Goal: Task Accomplishment & Management: Complete application form

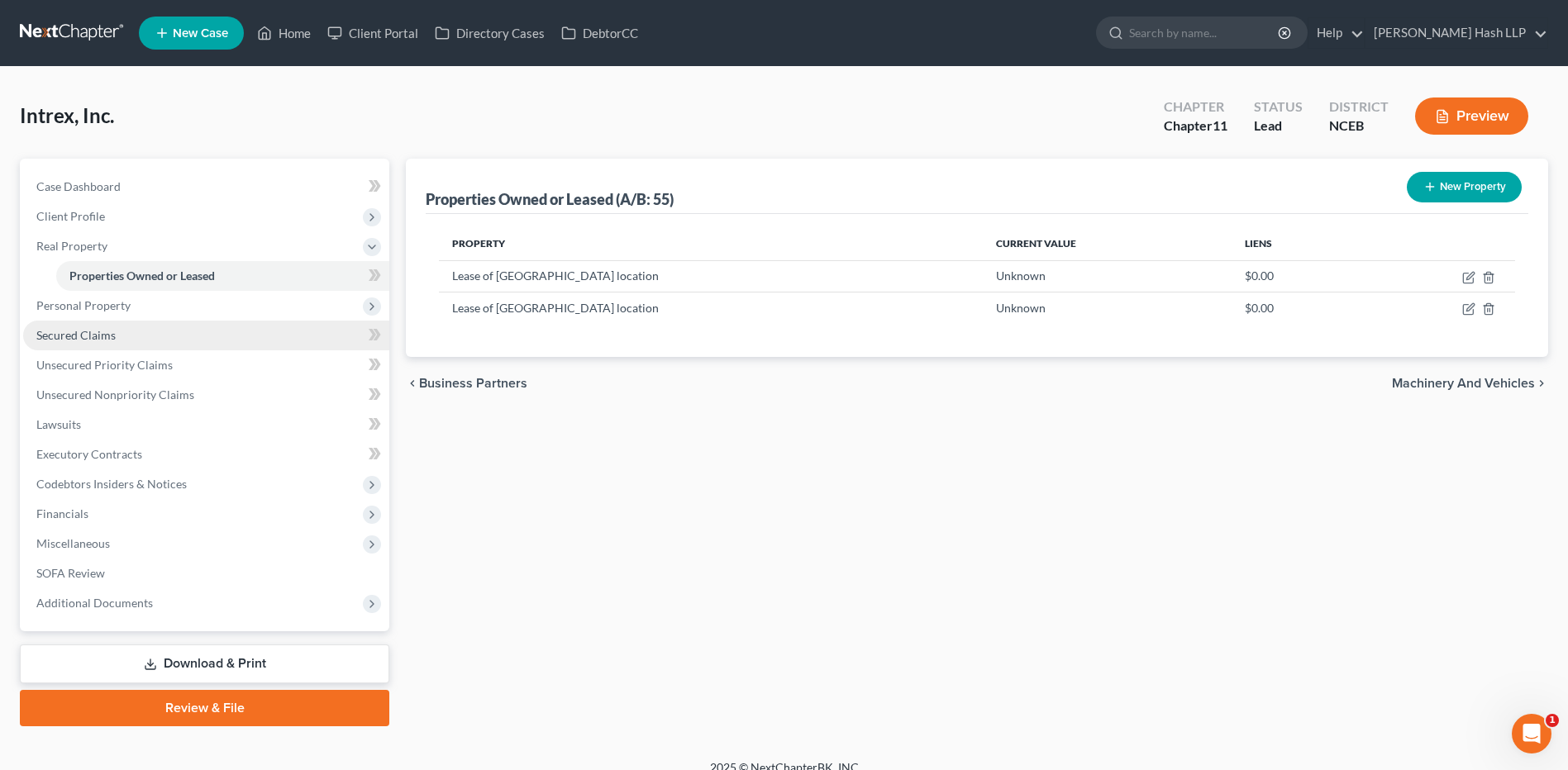
click at [115, 342] on link "Secured Claims" at bounding box center [205, 336] width 366 height 30
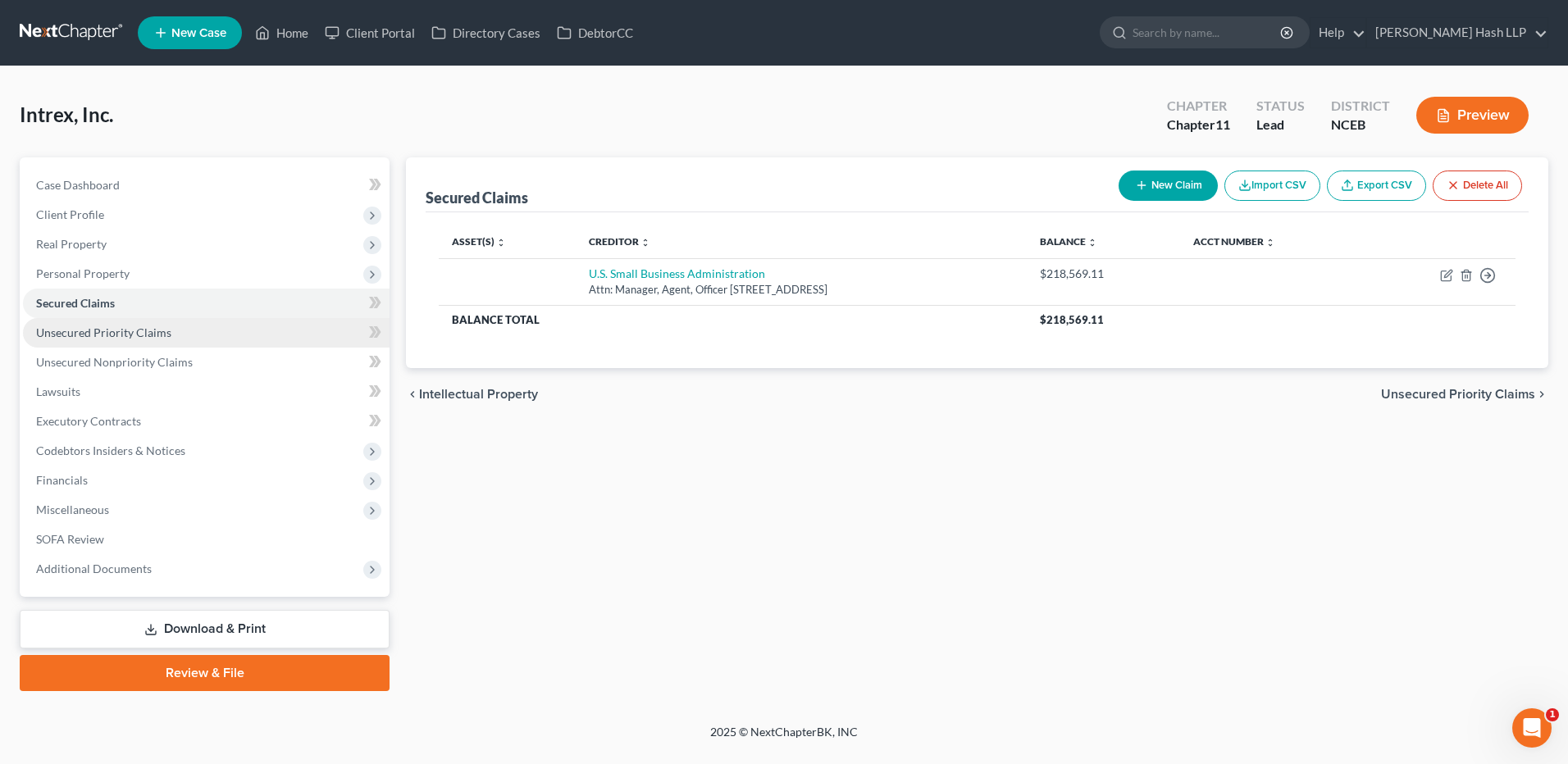
click at [163, 330] on span "Unsecured Priority Claims" at bounding box center [104, 332] width 135 height 14
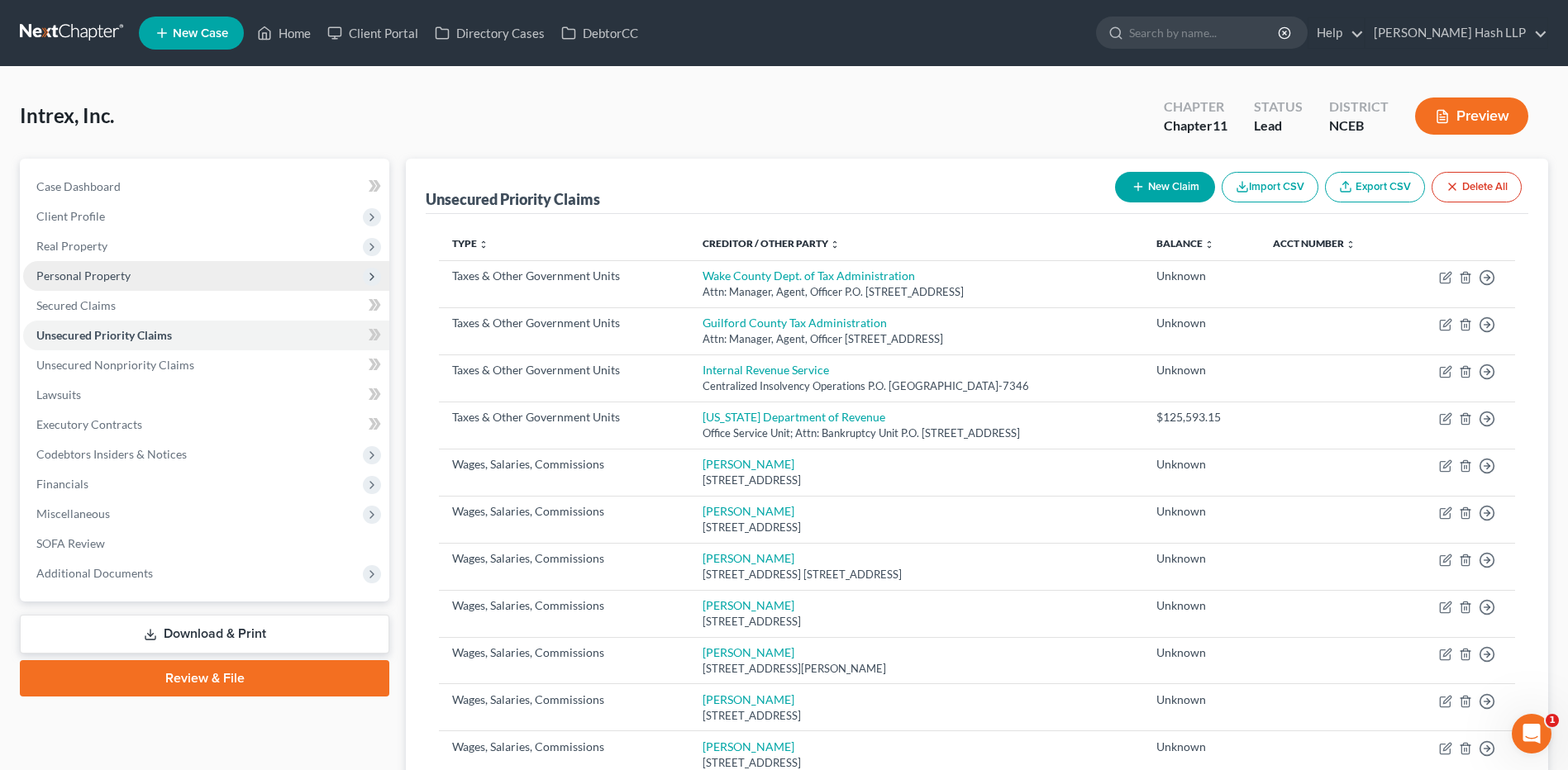
click at [128, 282] on span "Personal Property" at bounding box center [205, 276] width 366 height 30
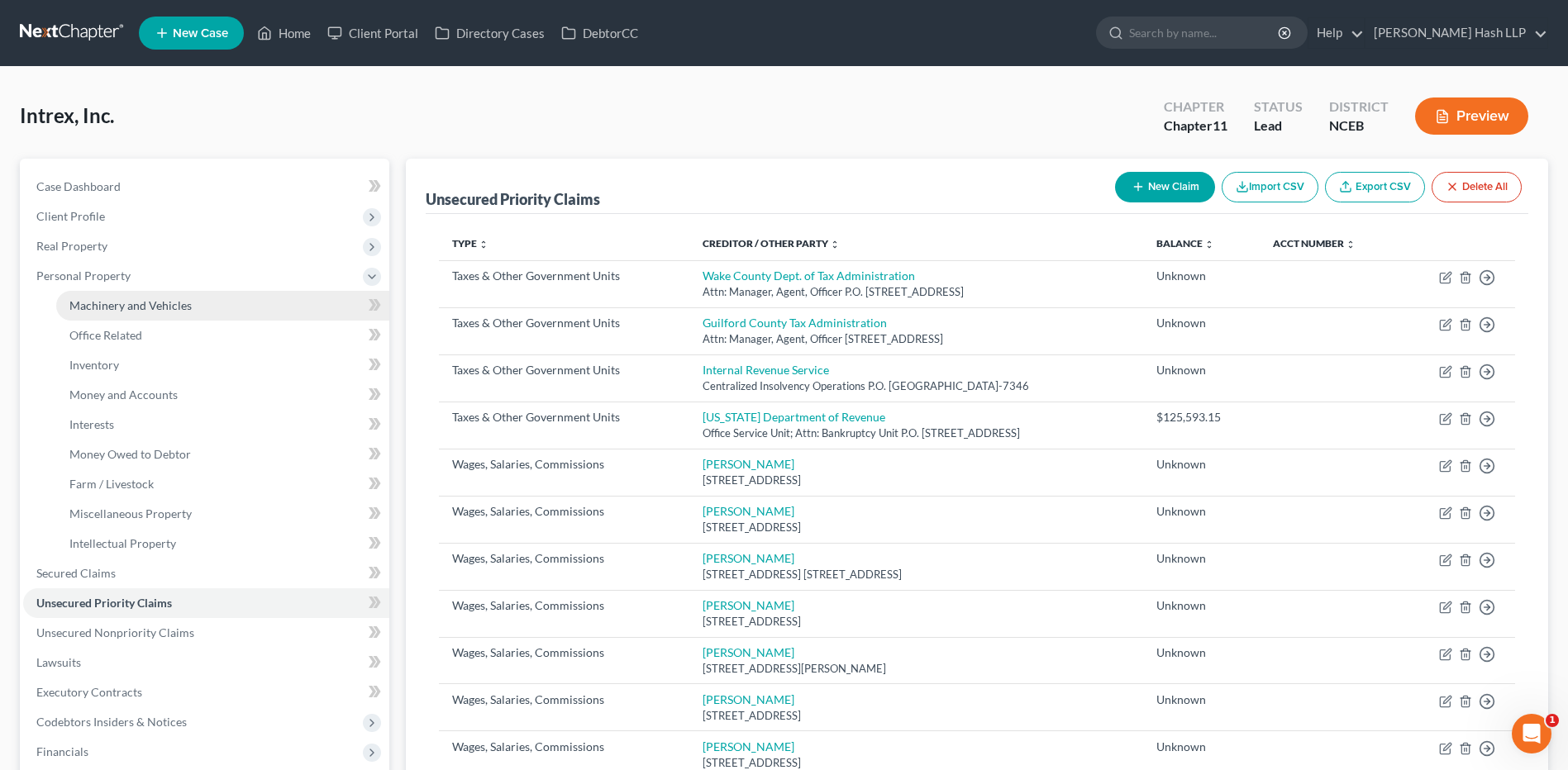
click at [193, 300] on link "Machinery and Vehicles" at bounding box center [222, 306] width 333 height 30
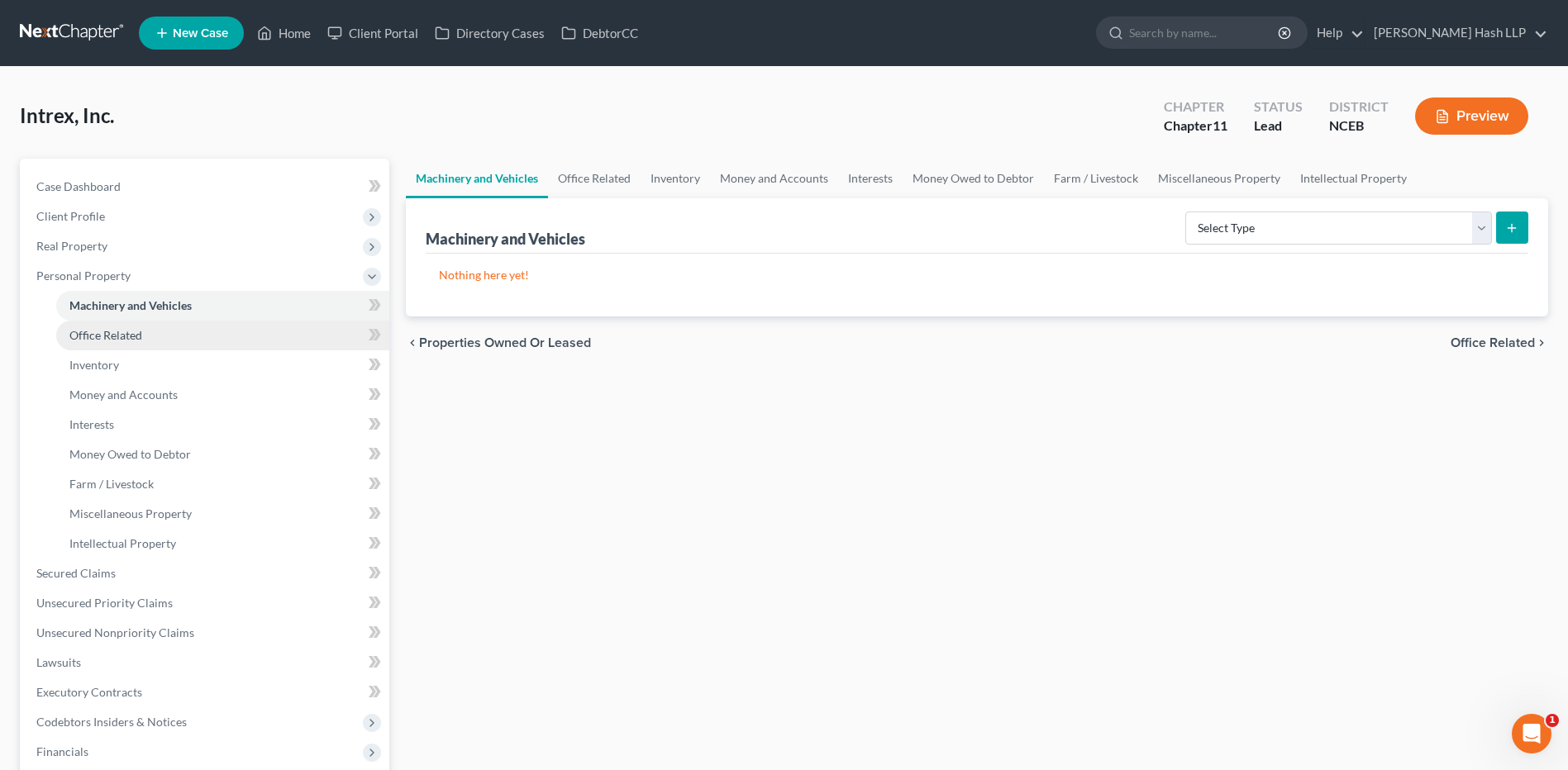
click at [146, 335] on link "Office Related" at bounding box center [222, 336] width 333 height 30
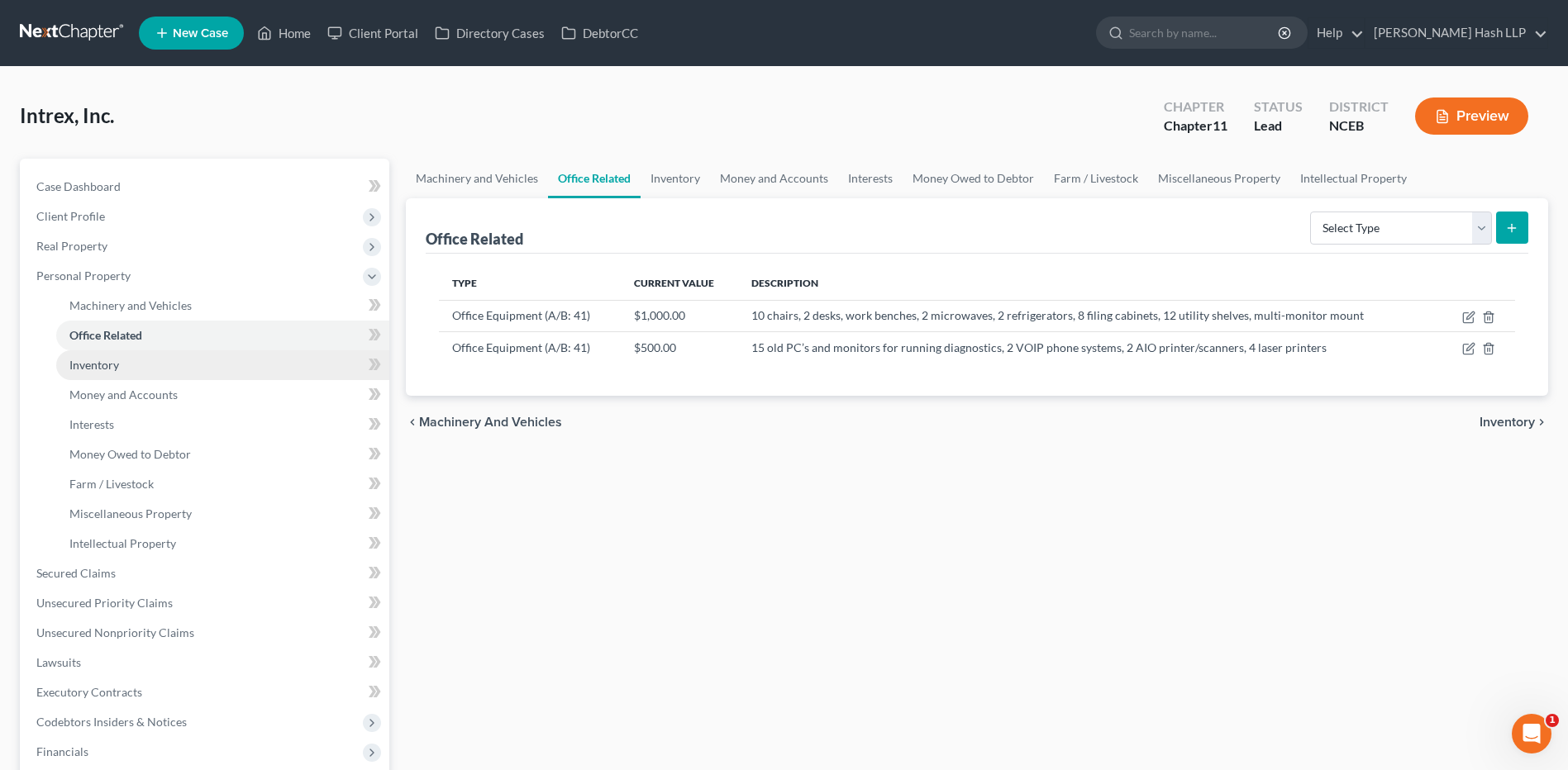
click at [128, 370] on link "Inventory" at bounding box center [222, 365] width 333 height 30
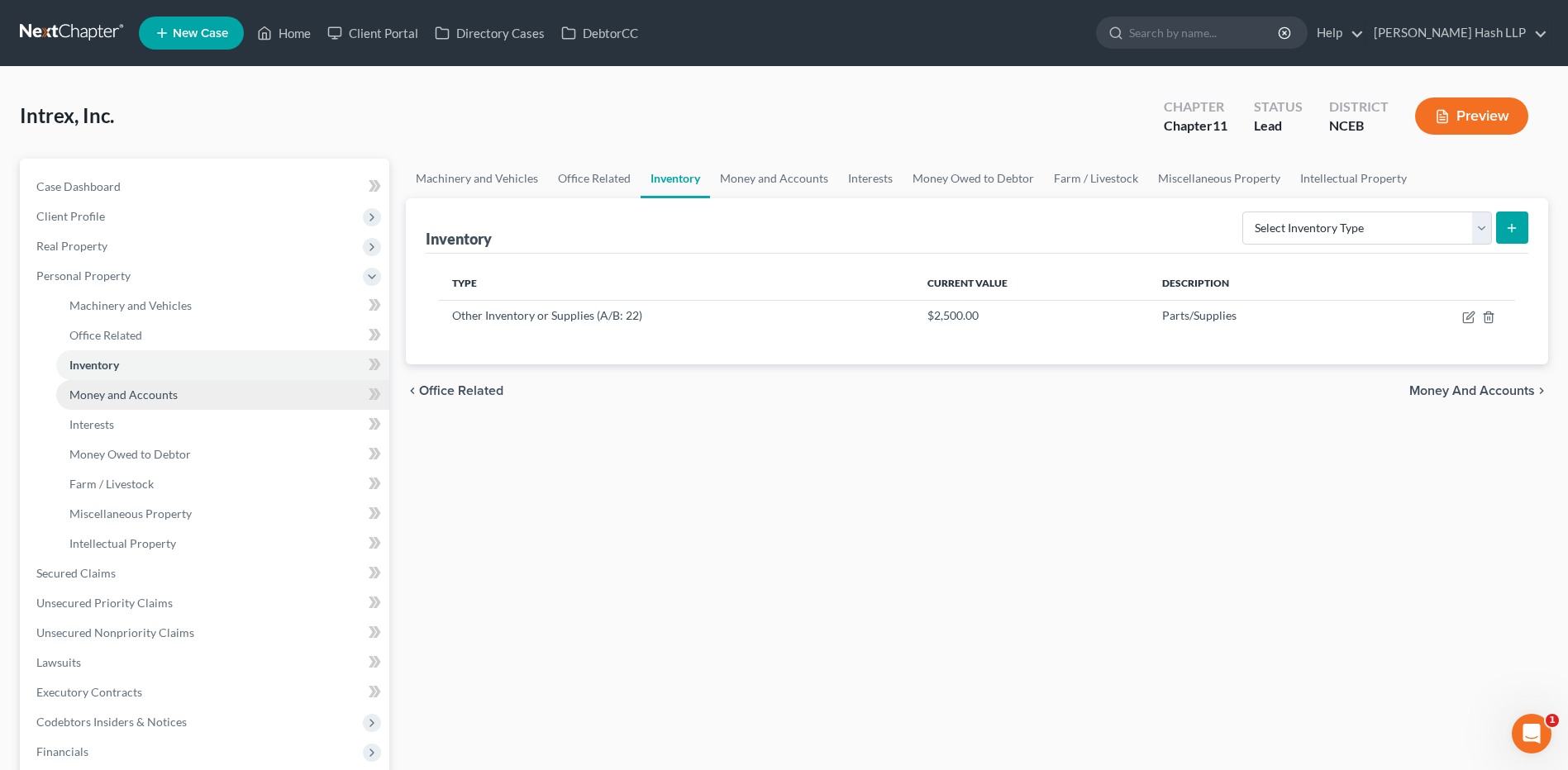
click at [148, 394] on span "Money and Accounts" at bounding box center [123, 395] width 109 height 14
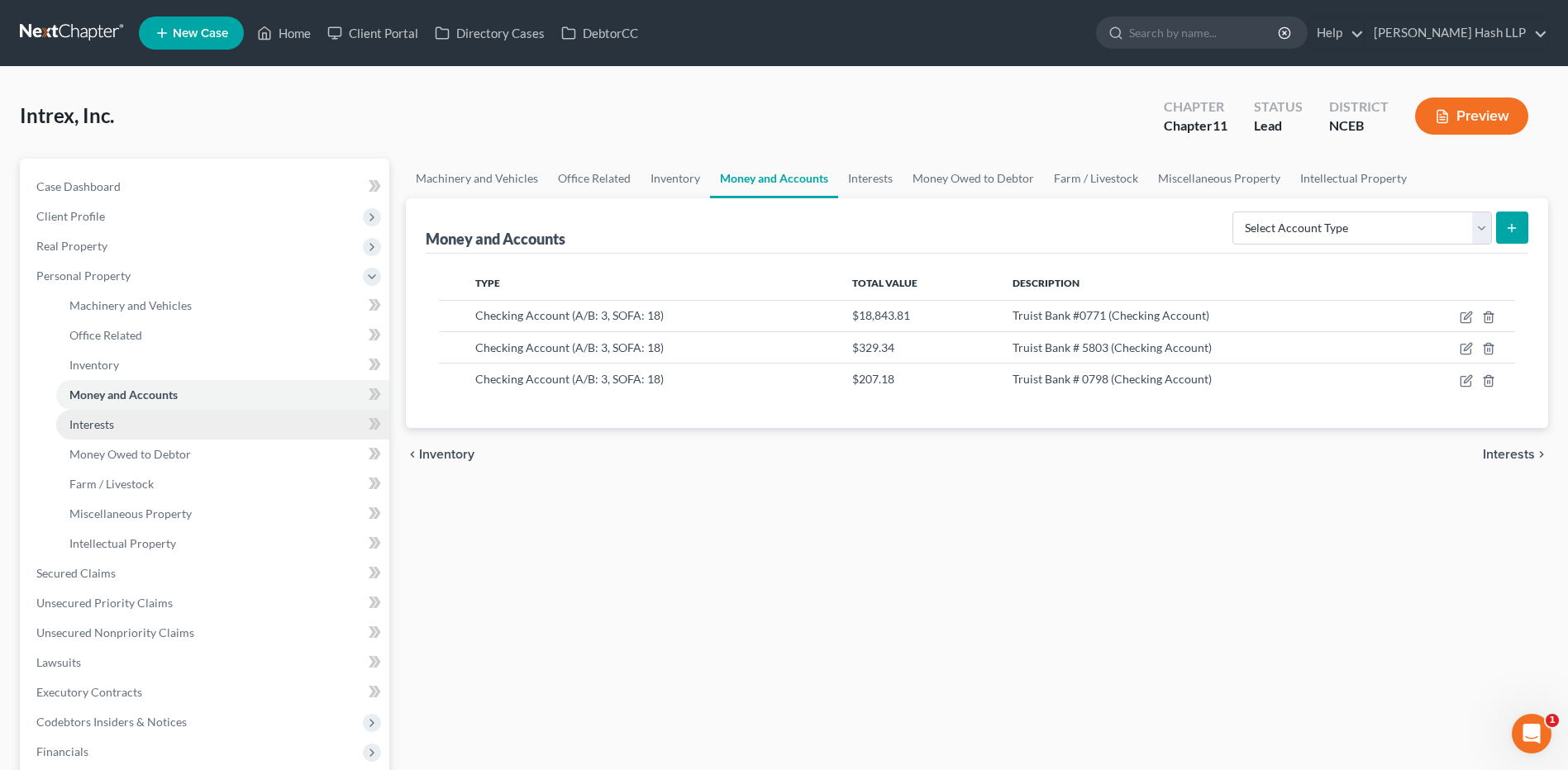
click at [132, 431] on link "Interests" at bounding box center [222, 424] width 333 height 30
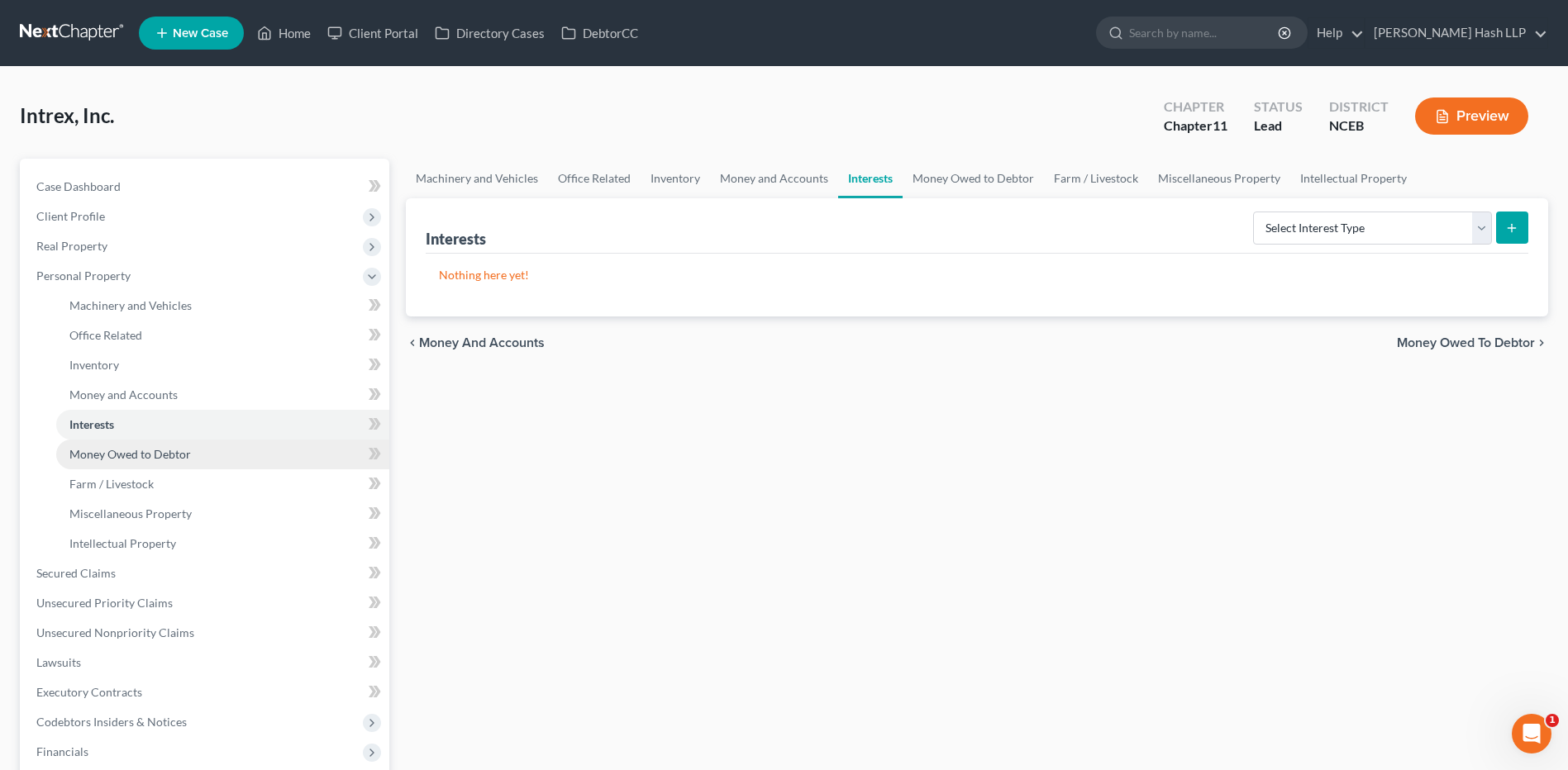
click at [127, 449] on span "Money Owed to Debtor" at bounding box center [129, 454] width 121 height 14
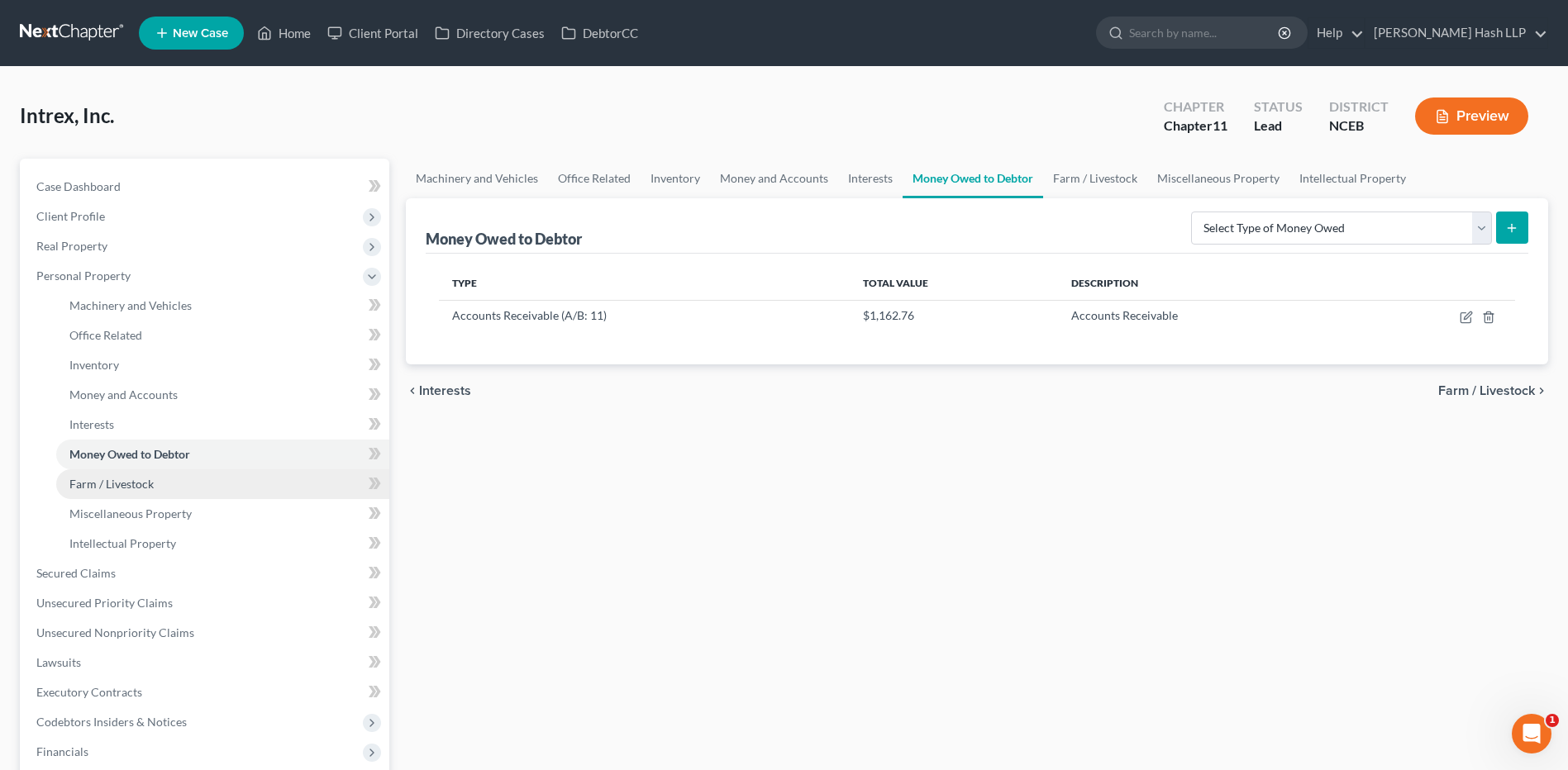
click at [145, 488] on span "Farm / Livestock" at bounding box center [111, 484] width 84 height 14
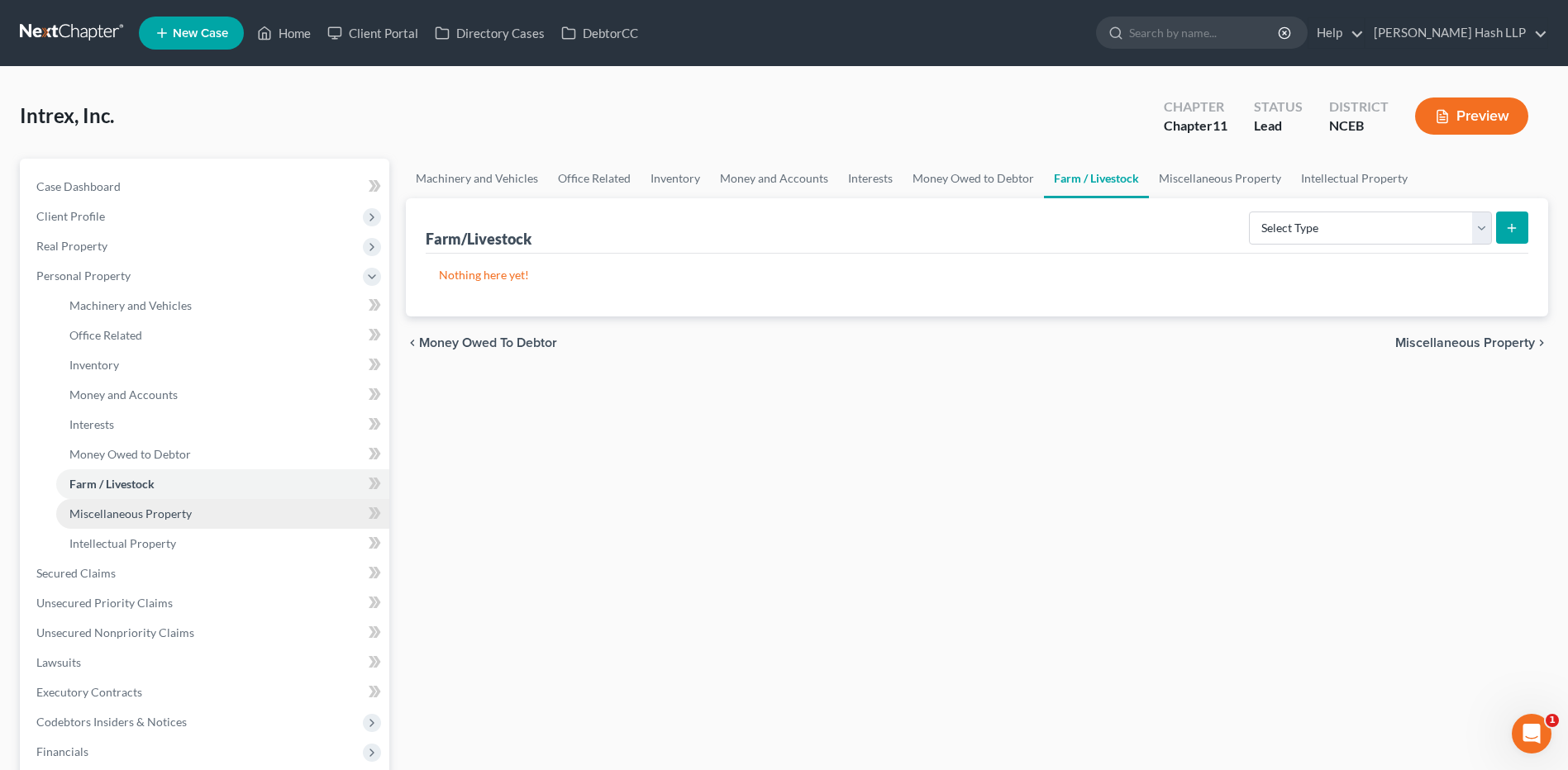
click at [149, 511] on span "Miscellaneous Property" at bounding box center [130, 513] width 122 height 14
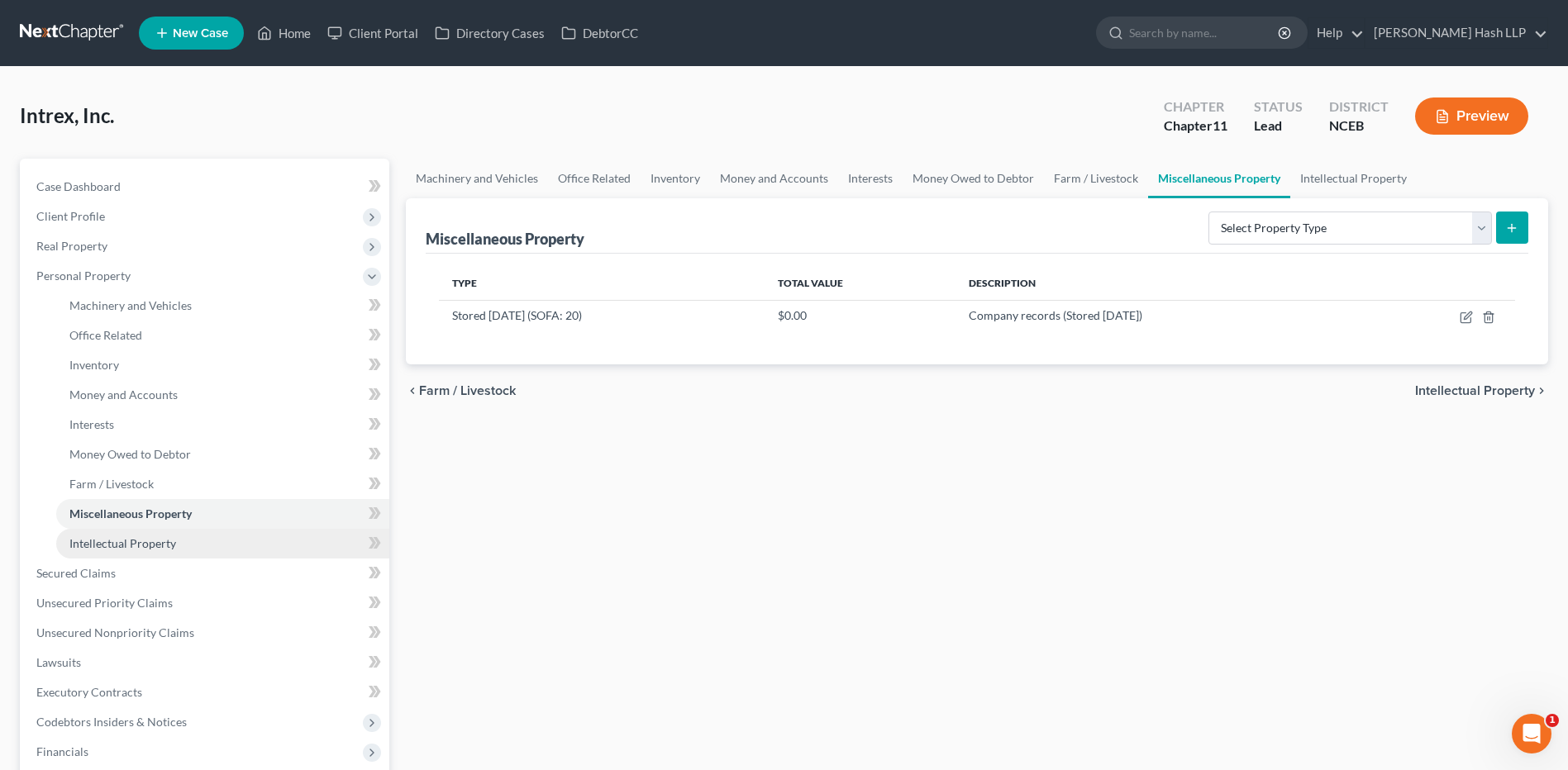
click at [146, 550] on span "Intellectual Property" at bounding box center [122, 543] width 107 height 14
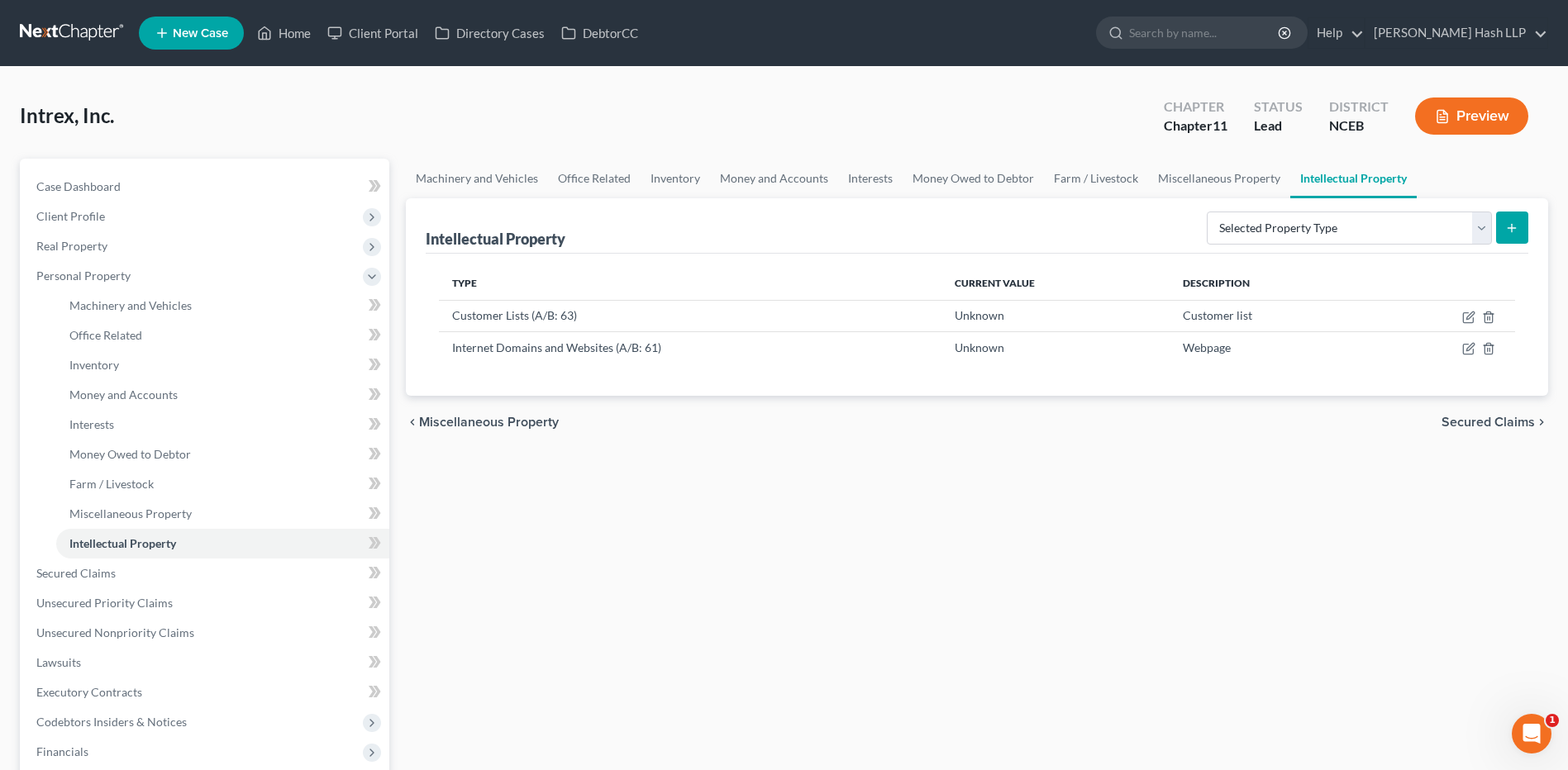
click at [1476, 116] on button "Preview" at bounding box center [1471, 116] width 114 height 38
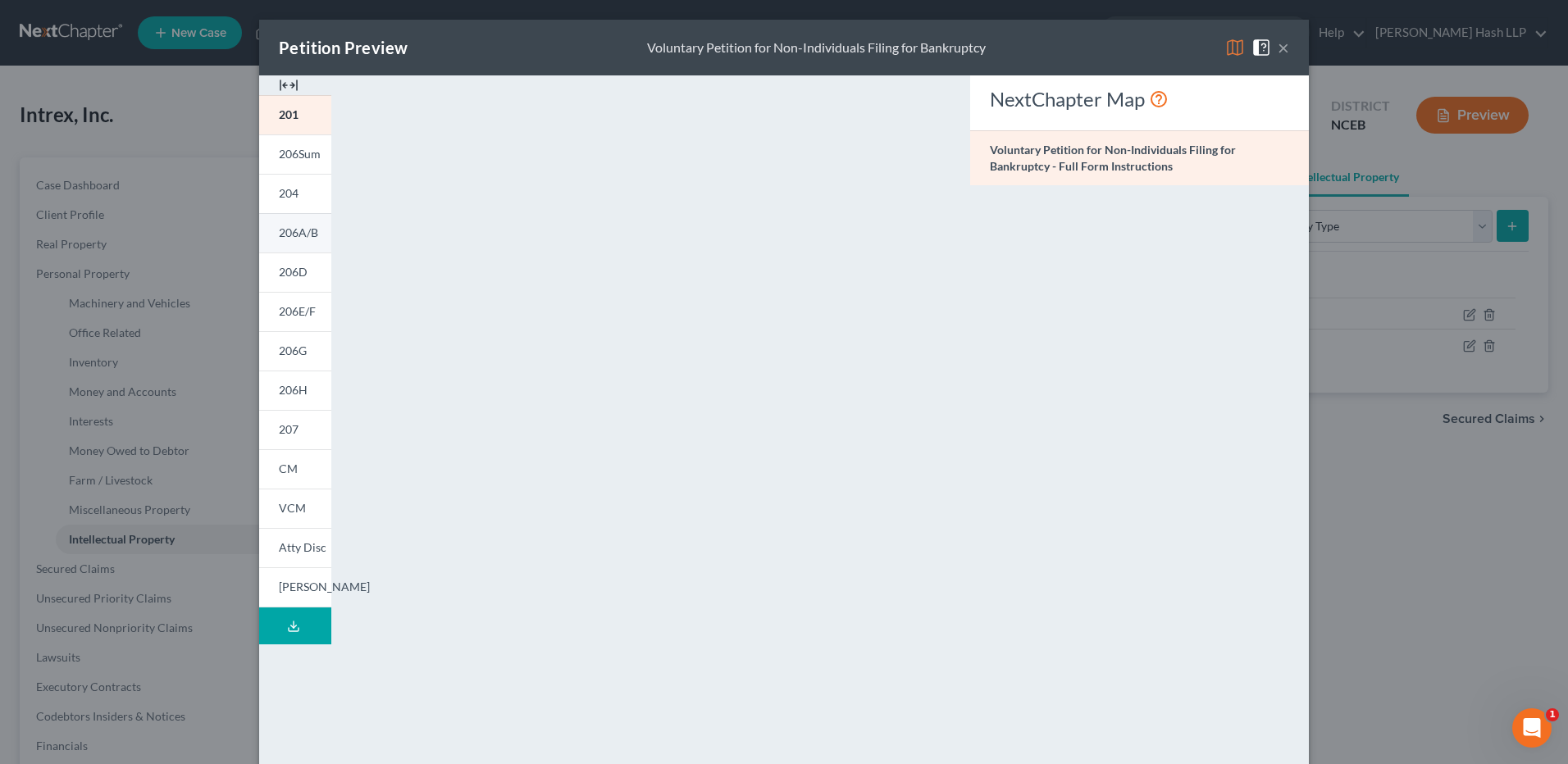
click at [285, 236] on span "206A/B" at bounding box center [299, 232] width 39 height 14
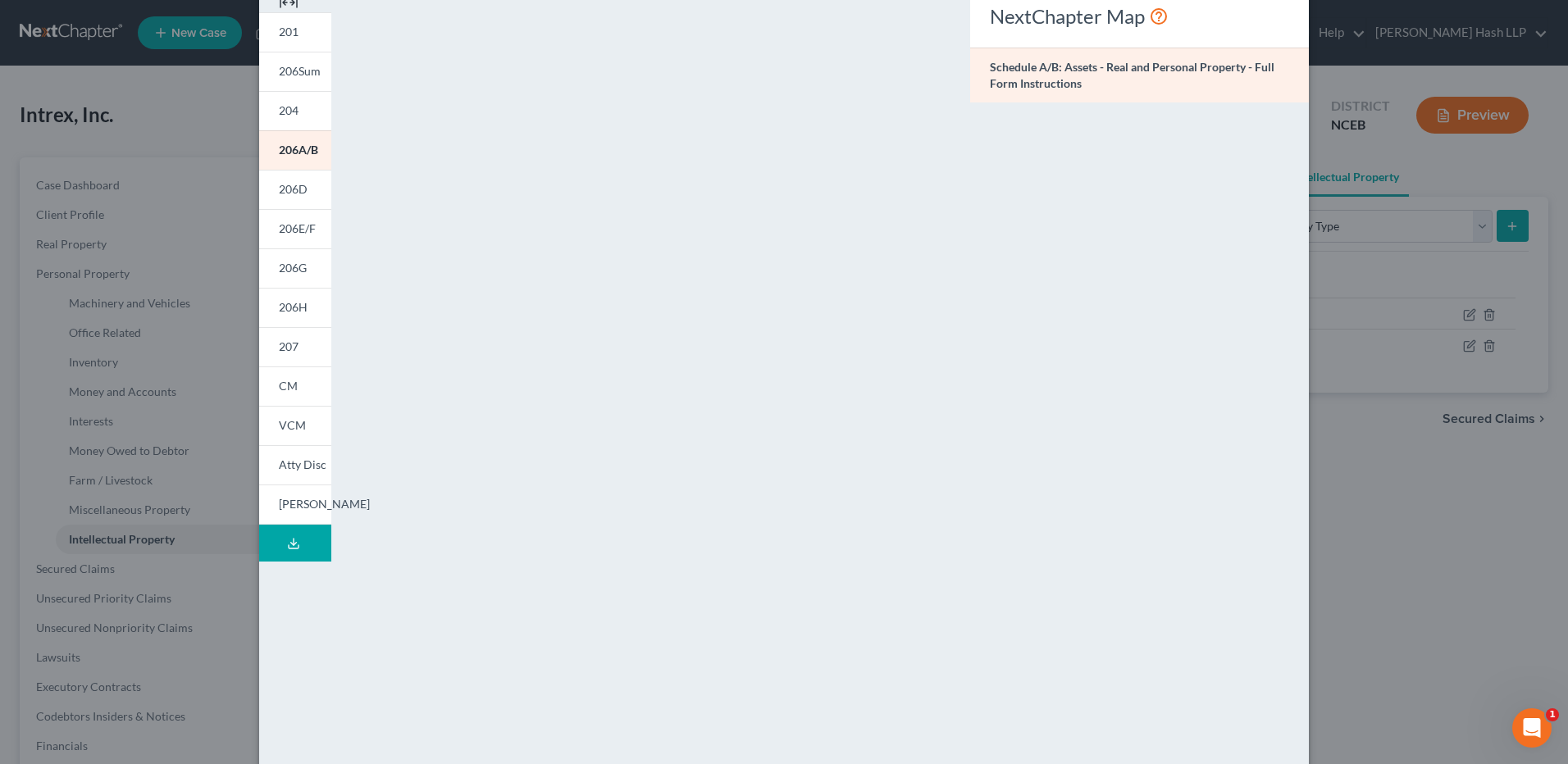
scroll to position [83, 0]
click at [289, 229] on span "206E/F" at bounding box center [298, 227] width 37 height 14
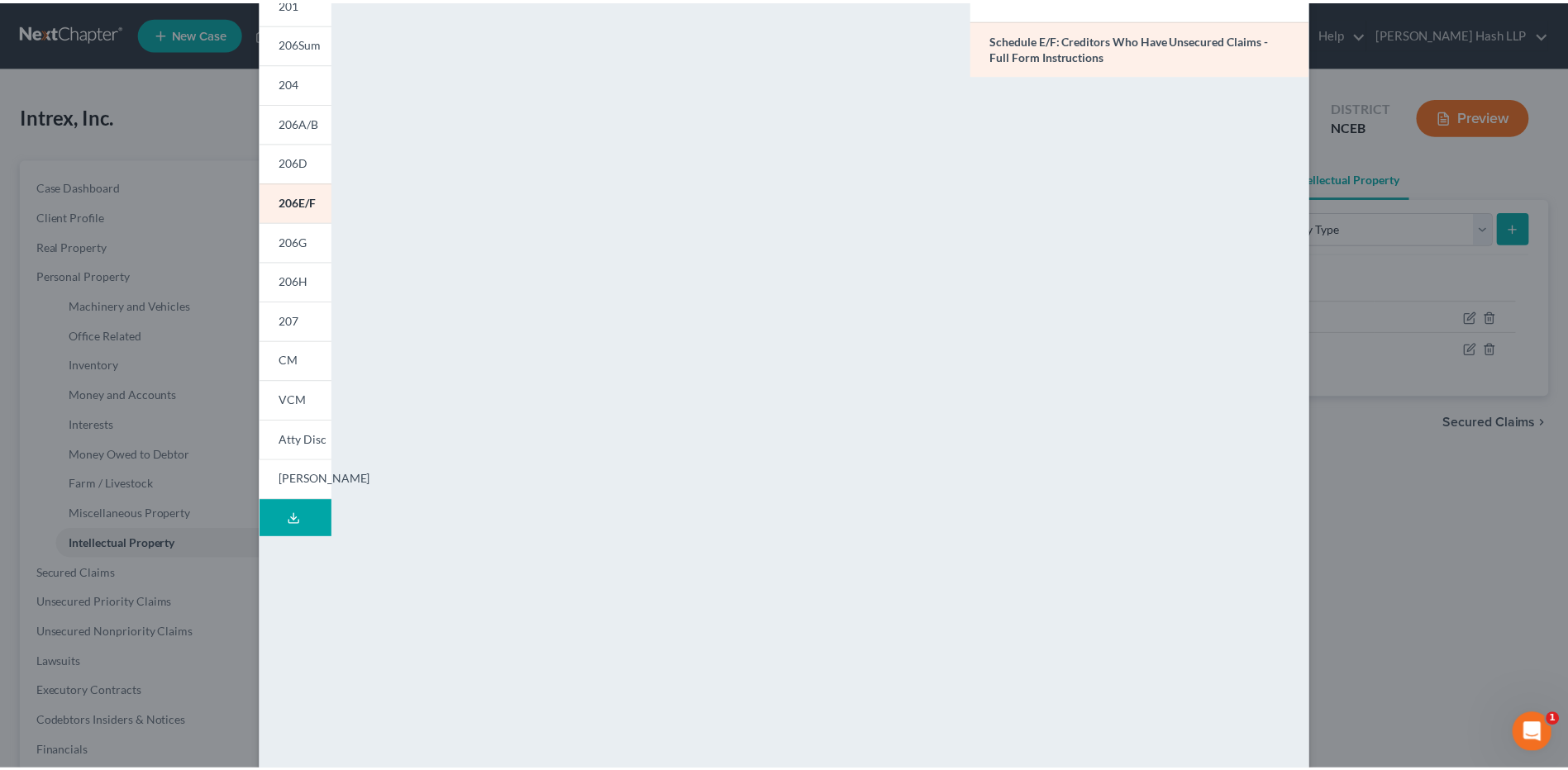
scroll to position [162, 0]
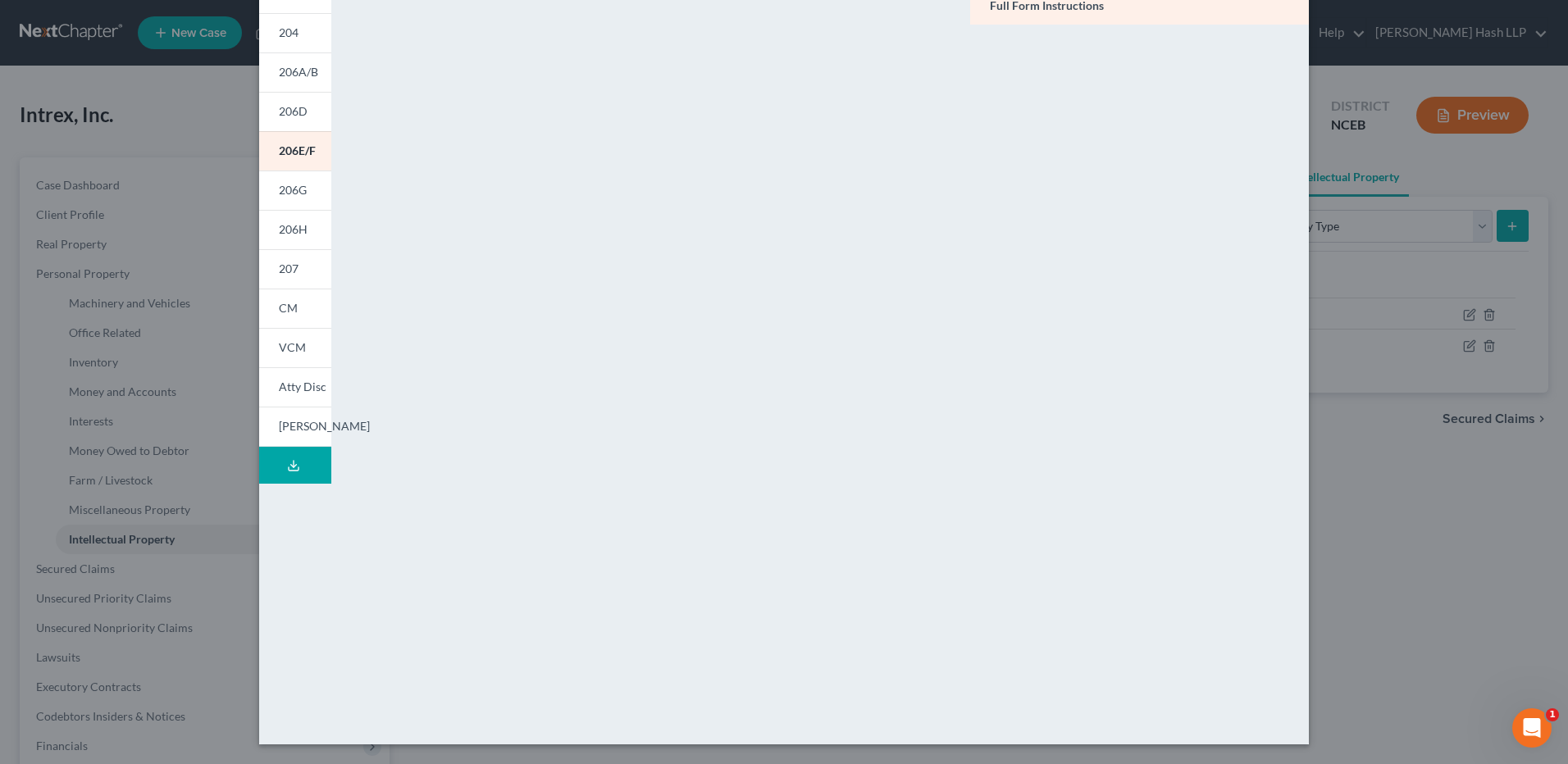
click at [1369, 622] on div "Petition Preview Schedule E/F: Creditors Who Have Unsecured Claims × 201 206Sum…" at bounding box center [784, 382] width 1568 height 764
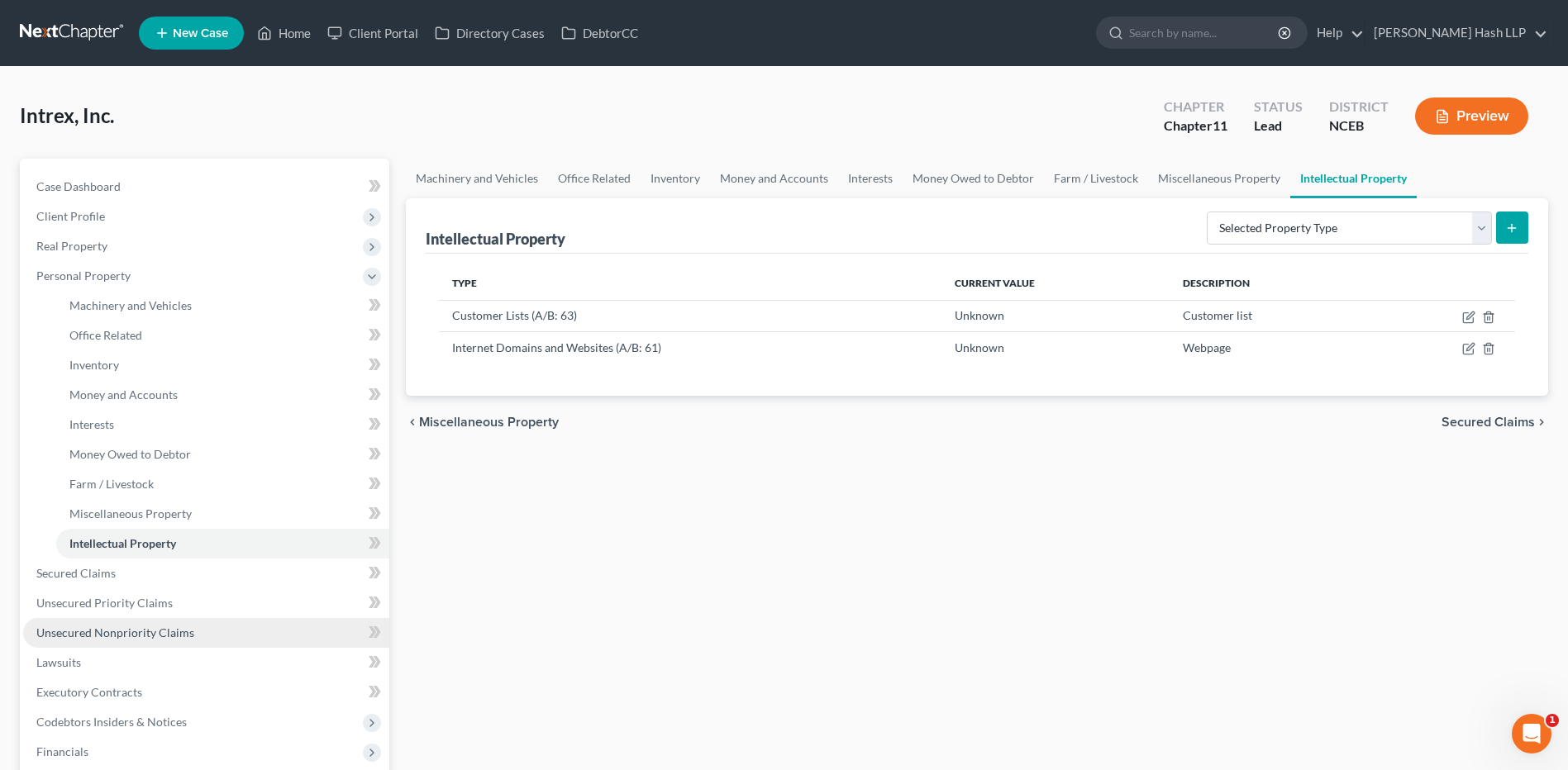
click at [166, 635] on span "Unsecured Nonpriority Claims" at bounding box center [116, 633] width 158 height 14
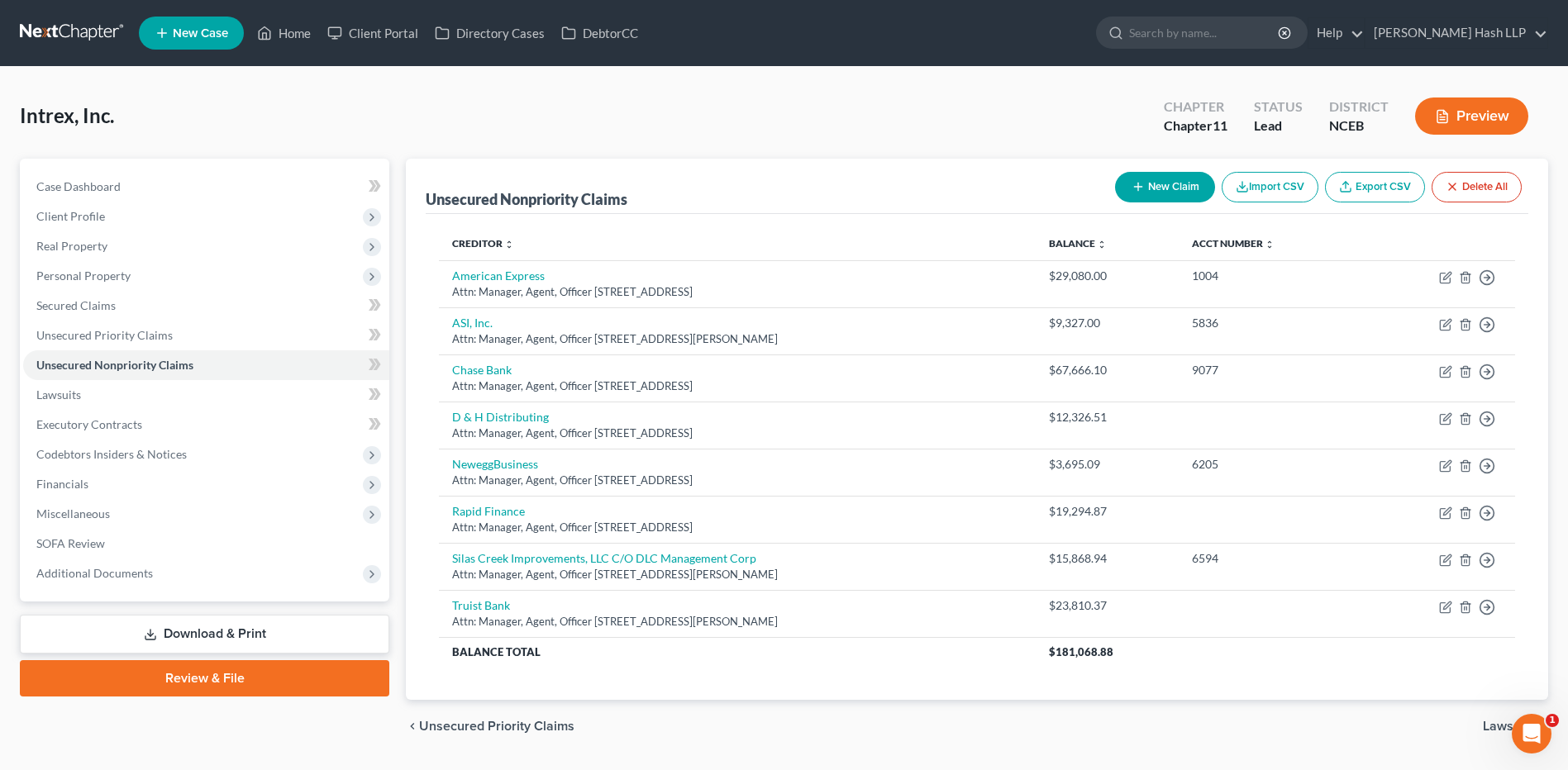
click at [1372, 190] on link "Export CSV" at bounding box center [1374, 187] width 100 height 31
click at [690, 110] on div "Intrex, Inc. Upgraded Chapter Chapter 11 Status Lead District NCEB Preview" at bounding box center [784, 122] width 1529 height 72
click at [113, 312] on span "Secured Claims" at bounding box center [76, 305] width 79 height 14
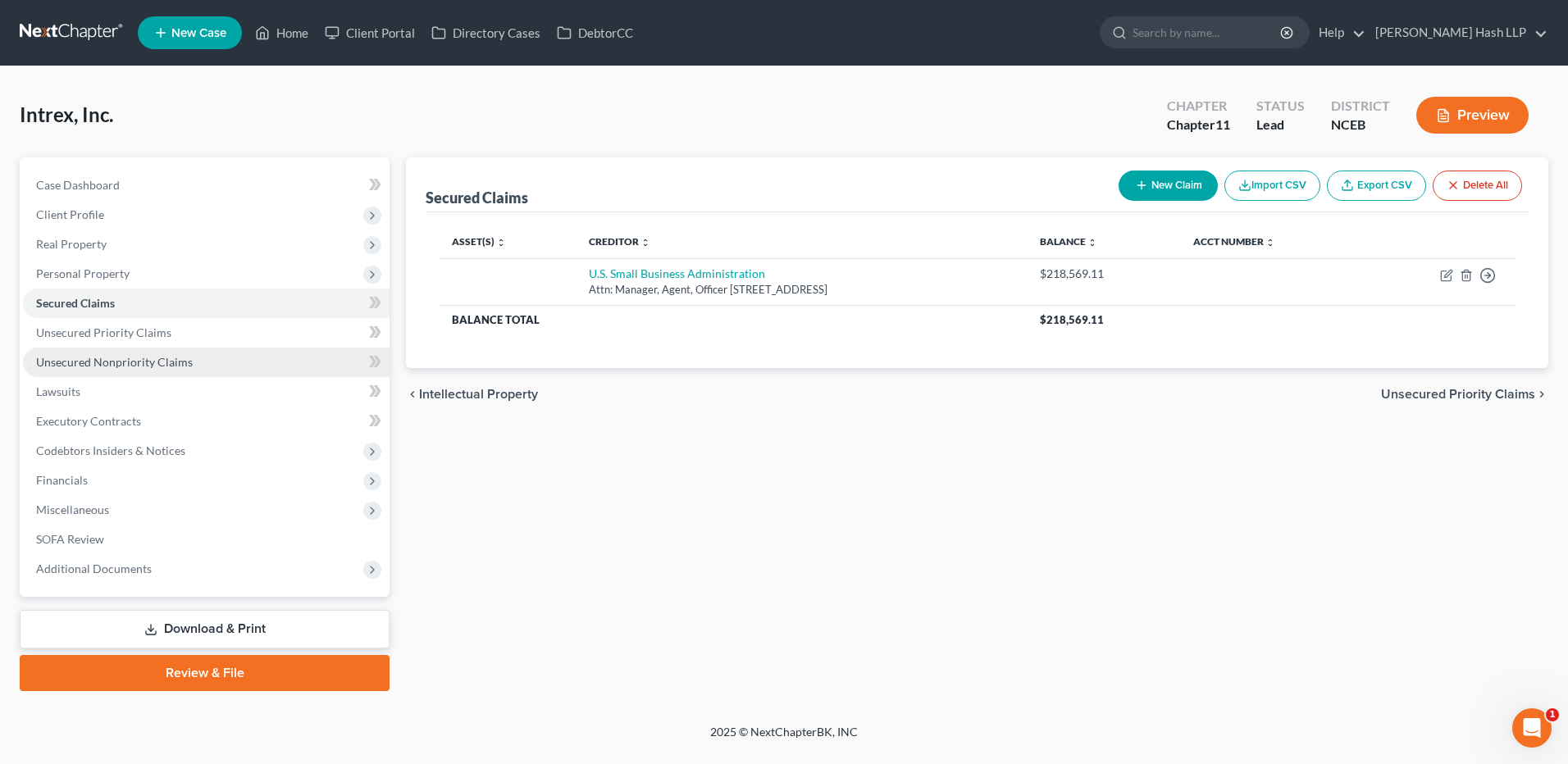
click at [155, 363] on span "Unsecured Nonpriority Claims" at bounding box center [115, 361] width 157 height 14
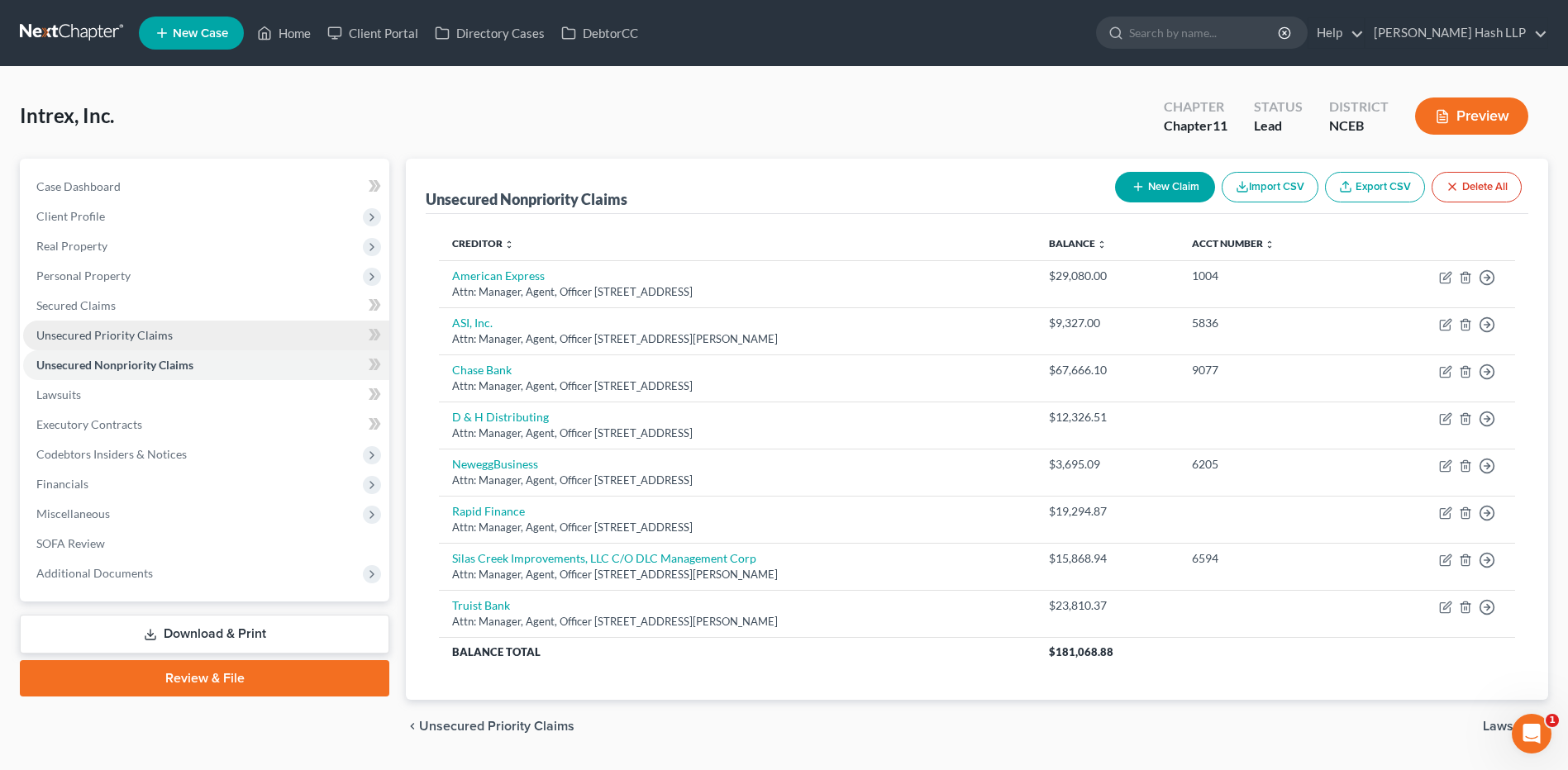
click at [131, 333] on span "Unsecured Priority Claims" at bounding box center [105, 335] width 136 height 14
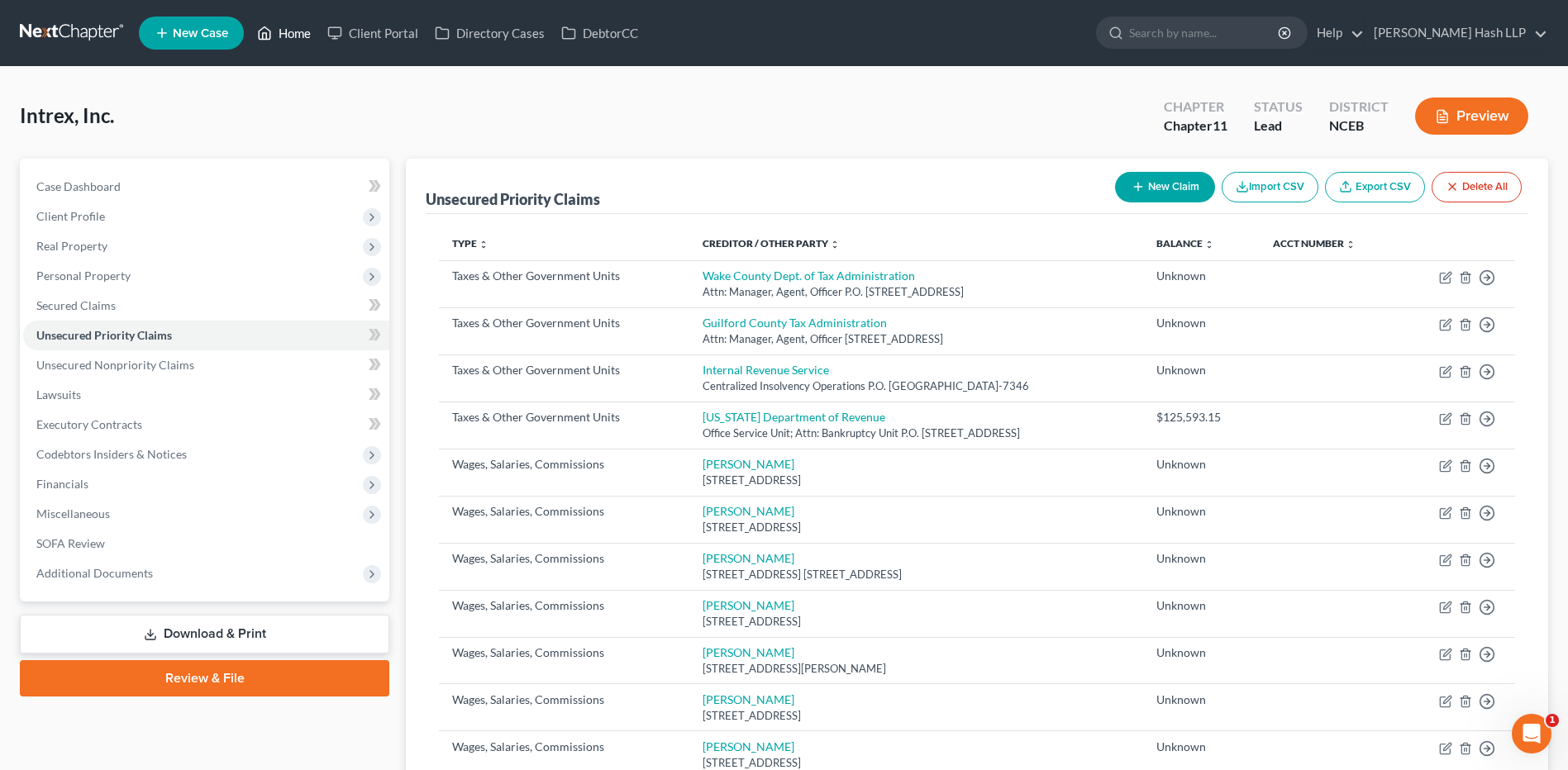
click at [297, 28] on link "Home" at bounding box center [283, 33] width 70 height 30
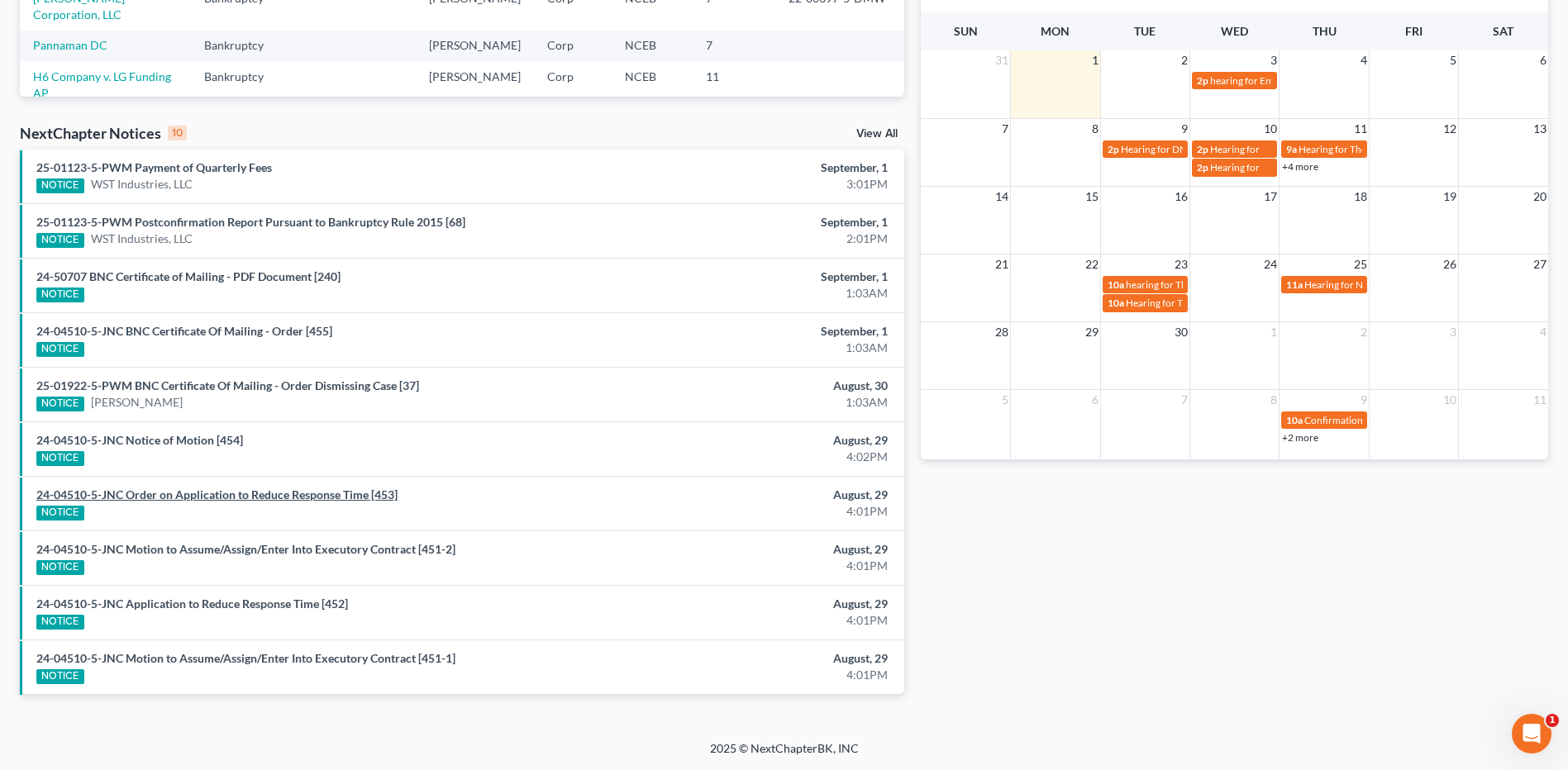
scroll to position [89, 0]
